Goal: Task Accomplishment & Management: Use online tool/utility

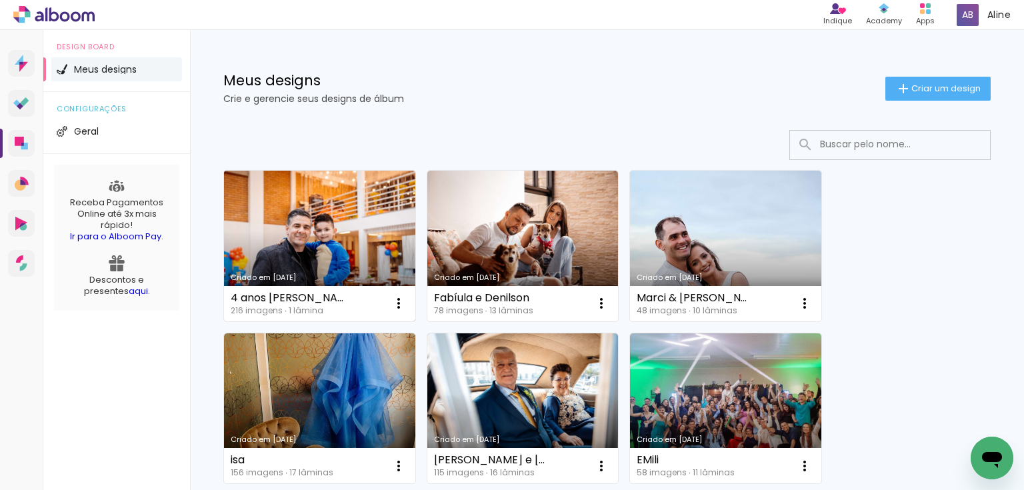
click at [320, 211] on link "Criado em [DATE]" at bounding box center [319, 246] width 191 height 151
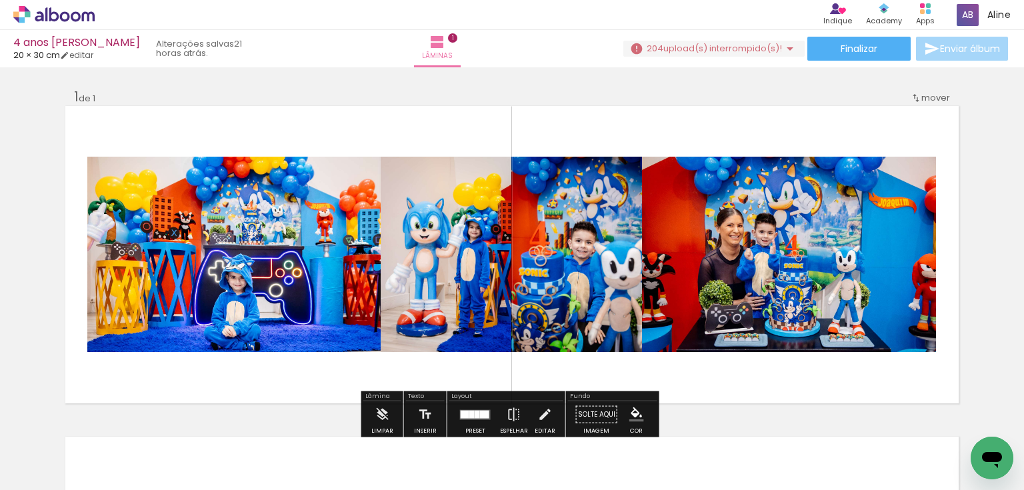
click at [782, 47] on iron-icon at bounding box center [790, 49] width 16 height 16
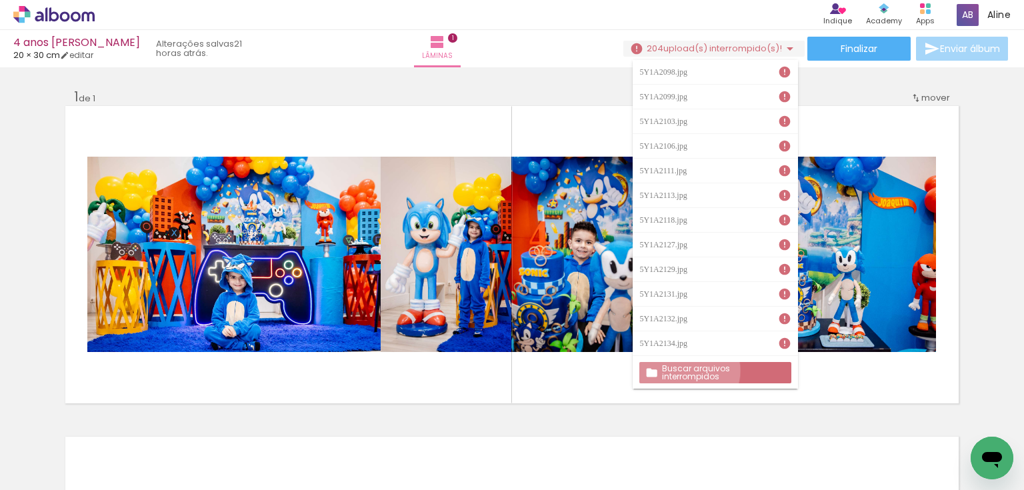
click at [0, 0] on slot "Buscar arquivos interrompidos" at bounding box center [0, 0] width 0 height 0
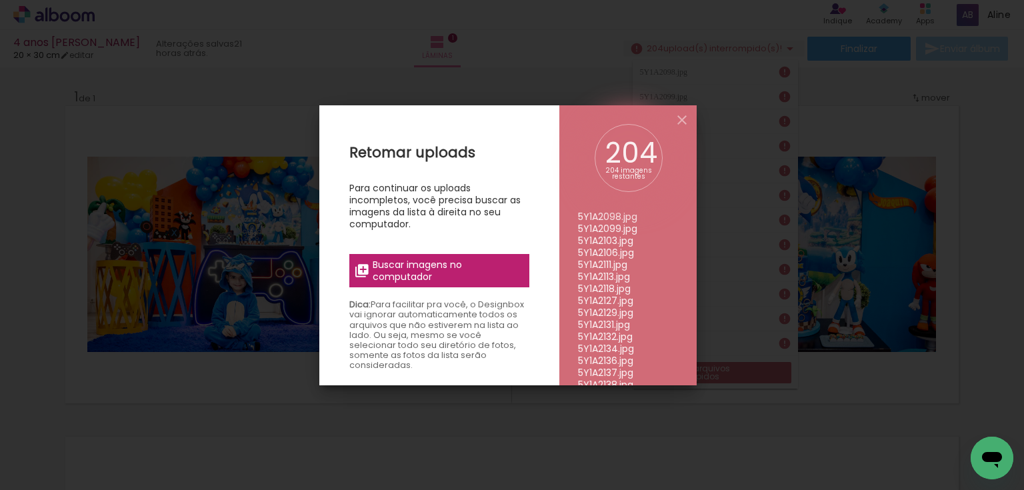
click at [444, 265] on span "Buscar imagens no computador" at bounding box center [447, 271] width 149 height 24
click at [0, 0] on input "file" at bounding box center [0, 0] width 0 height 0
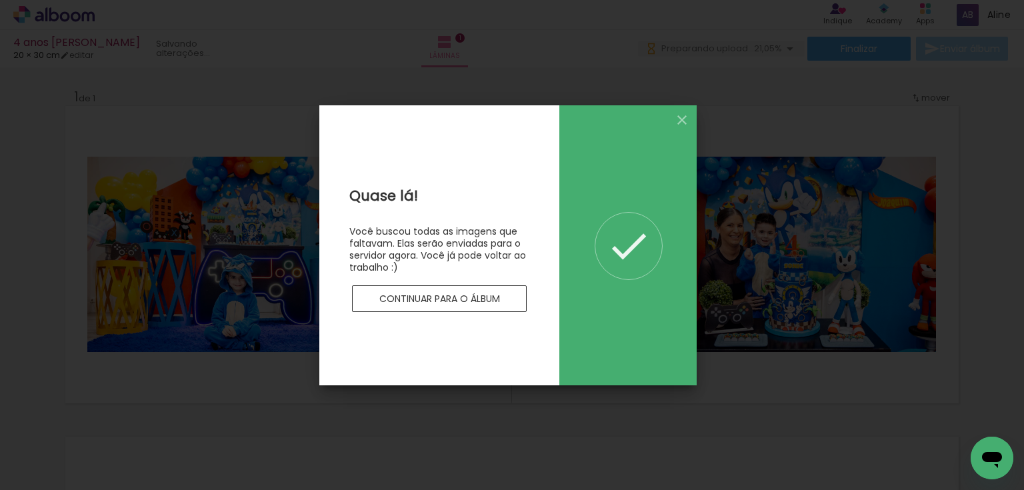
drag, startPoint x: 619, startPoint y: 247, endPoint x: 462, endPoint y: 314, distance: 171.2
click at [618, 247] on iron-icon at bounding box center [629, 246] width 47 height 47
drag, startPoint x: 461, startPoint y: 315, endPoint x: 461, endPoint y: 307, distance: 7.3
click at [460, 313] on div "Quase lá! Você buscou todas as imagens que faltavam. Elas serão enviadas para o…" at bounding box center [439, 245] width 240 height 280
click at [462, 307] on paper-button "Continuar para o álbum" at bounding box center [439, 298] width 175 height 27
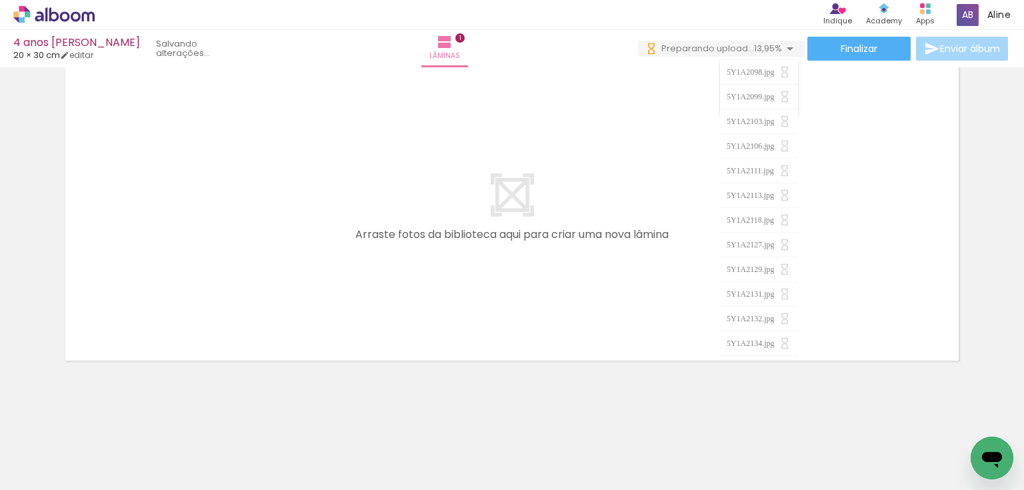
click at [989, 182] on div "Inserir lâmina 1 de 1" at bounding box center [512, 30] width 1024 height 662
